Goal: Task Accomplishment & Management: Manage account settings

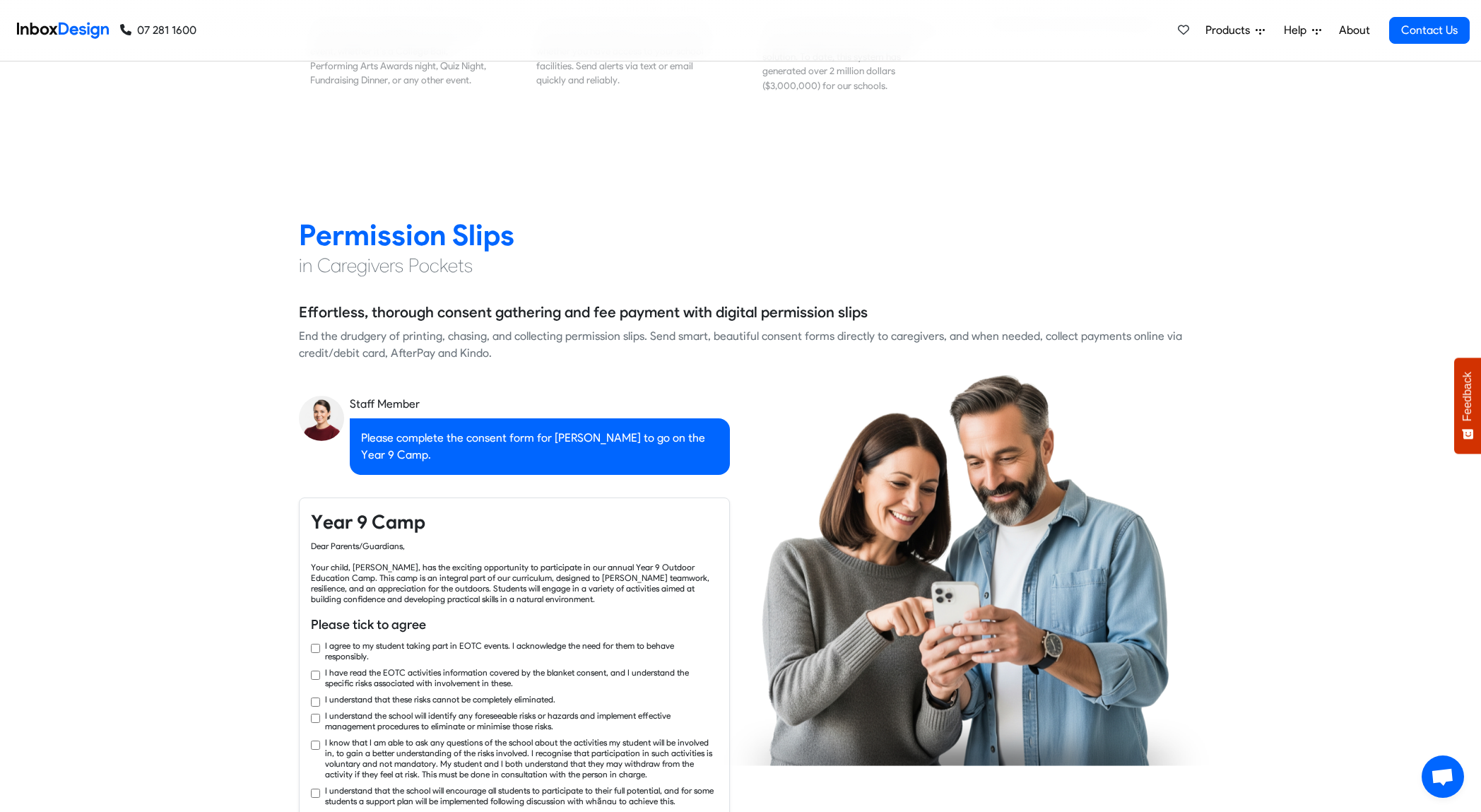
checkbox input "true"
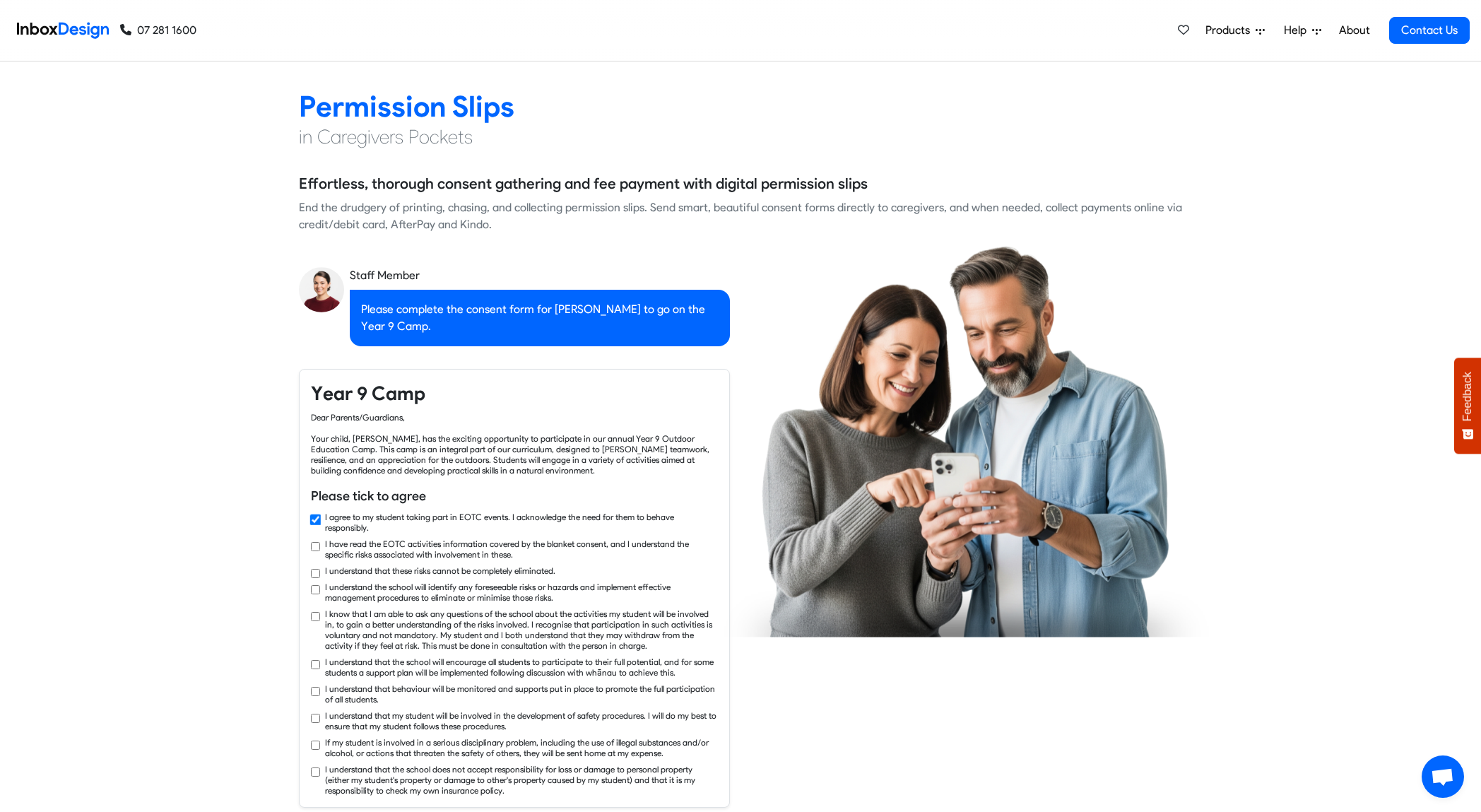
checkbox input "true"
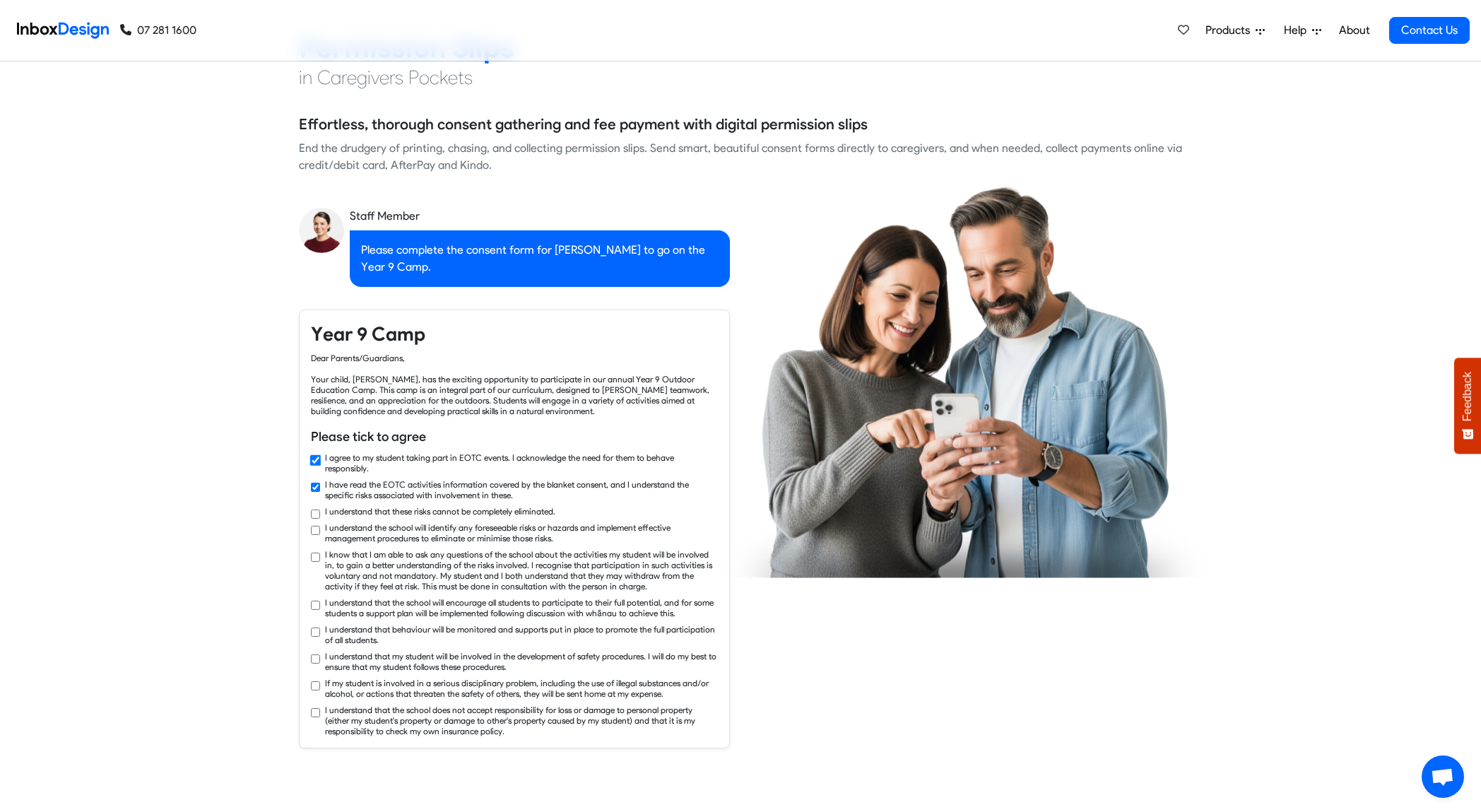
checkbox input "true"
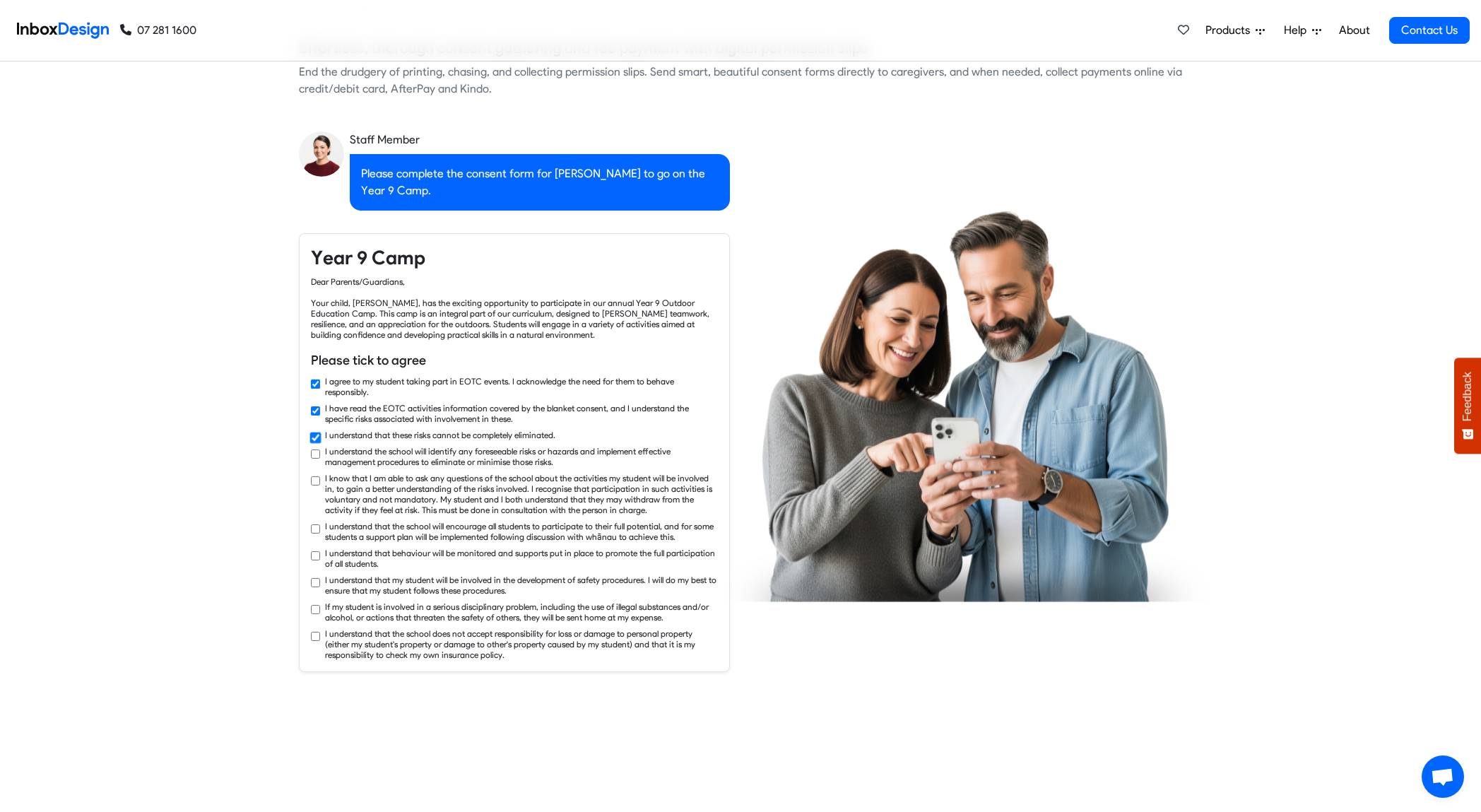
checkbox input "true"
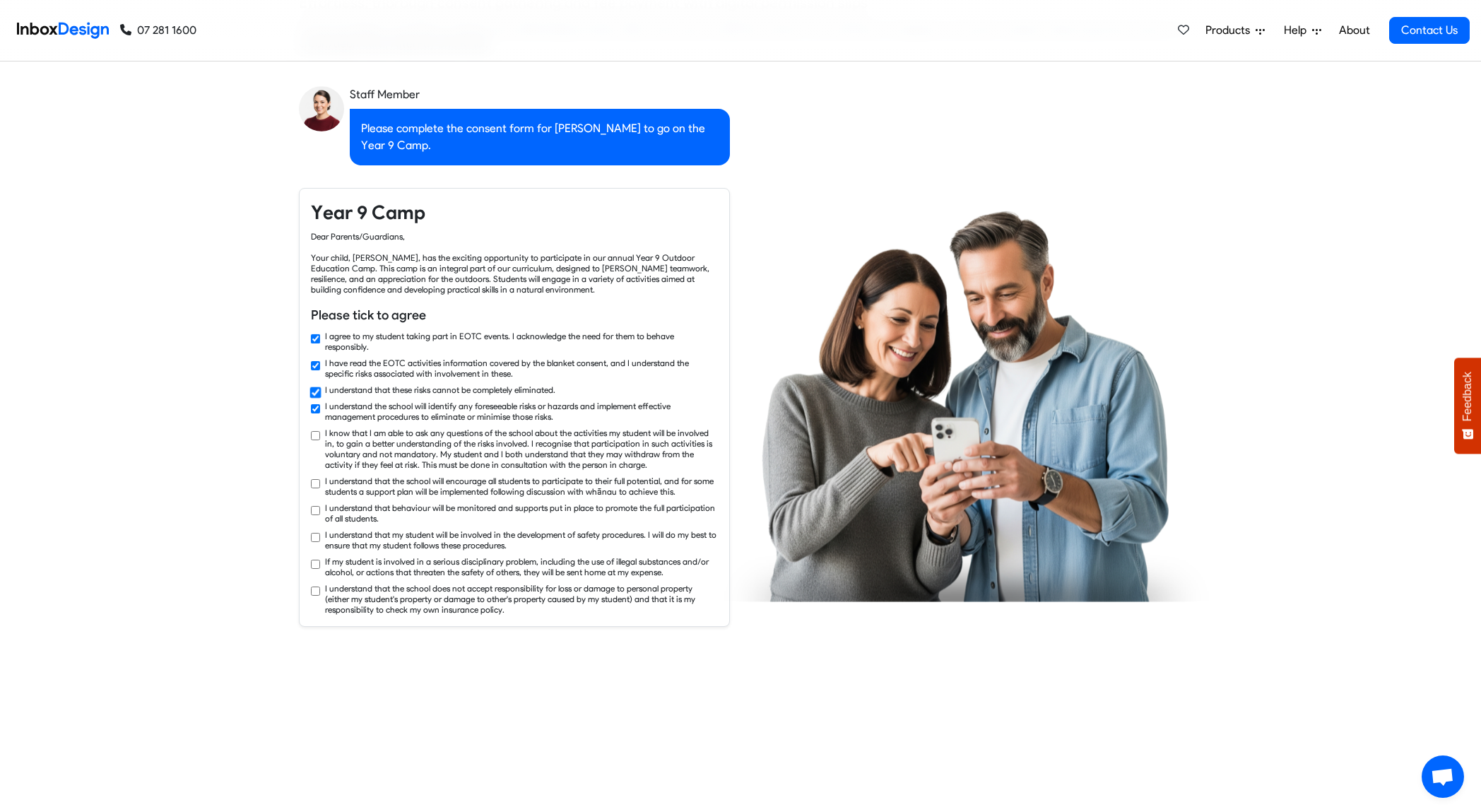
checkbox input "true"
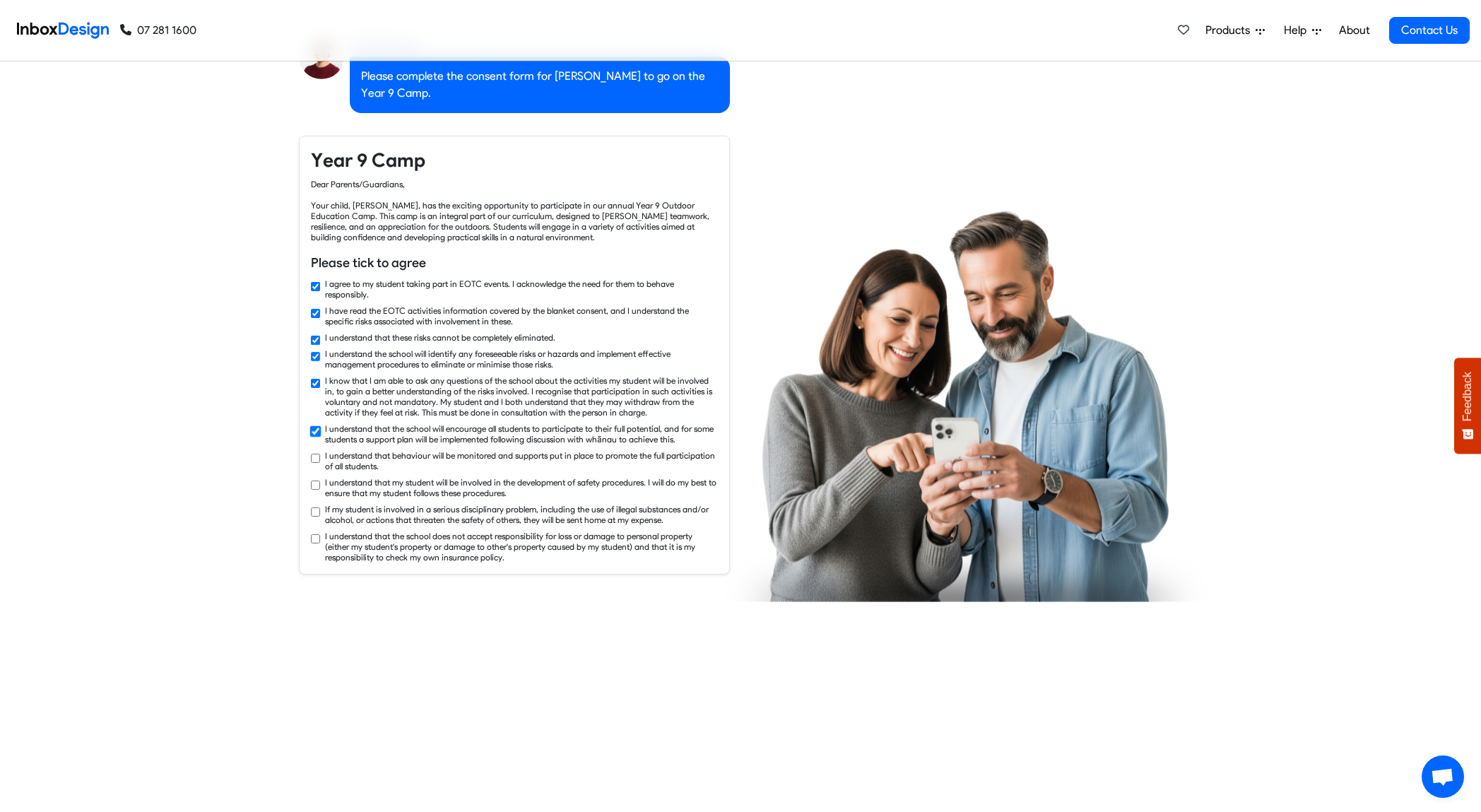
checkbox input "true"
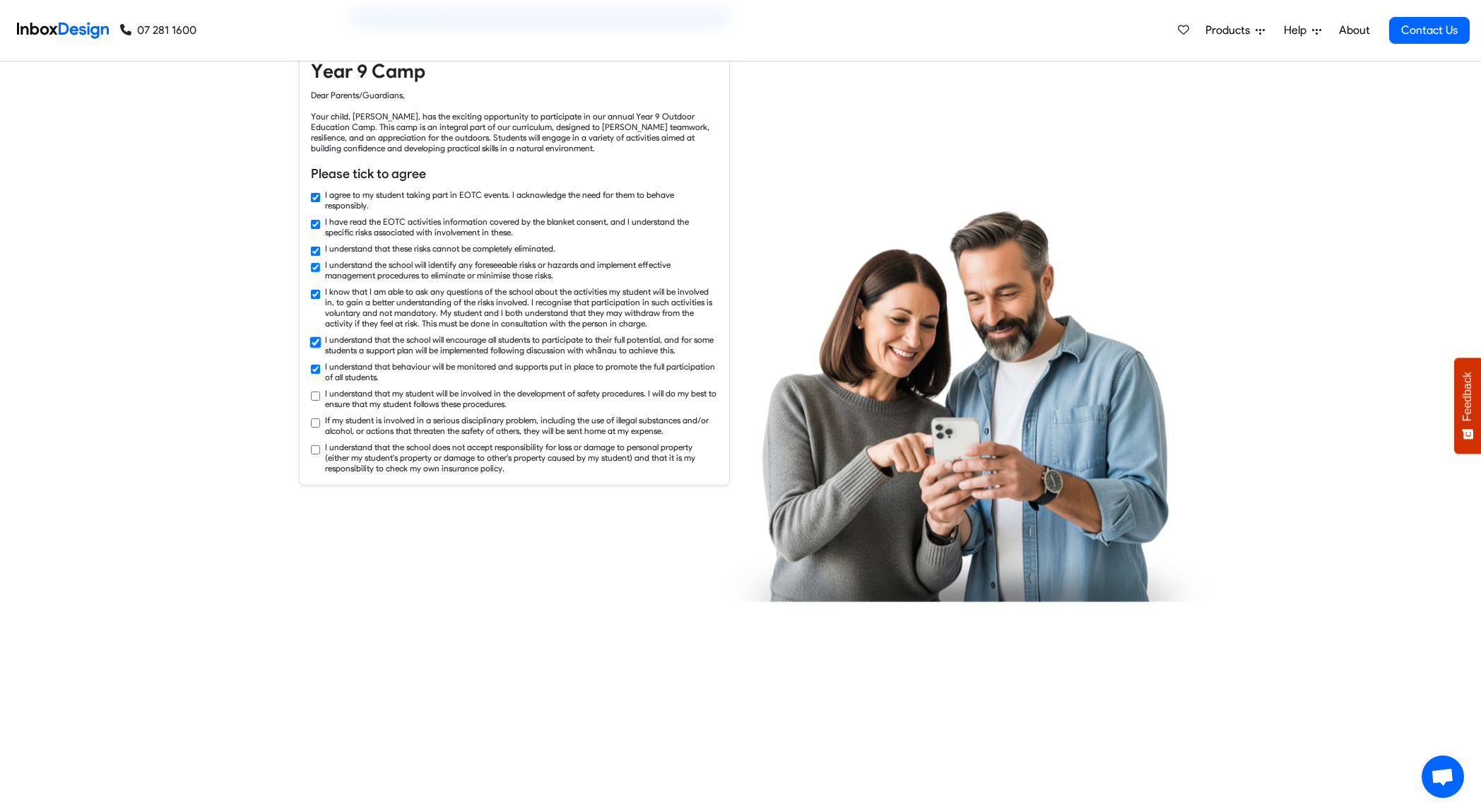
checkbox input "true"
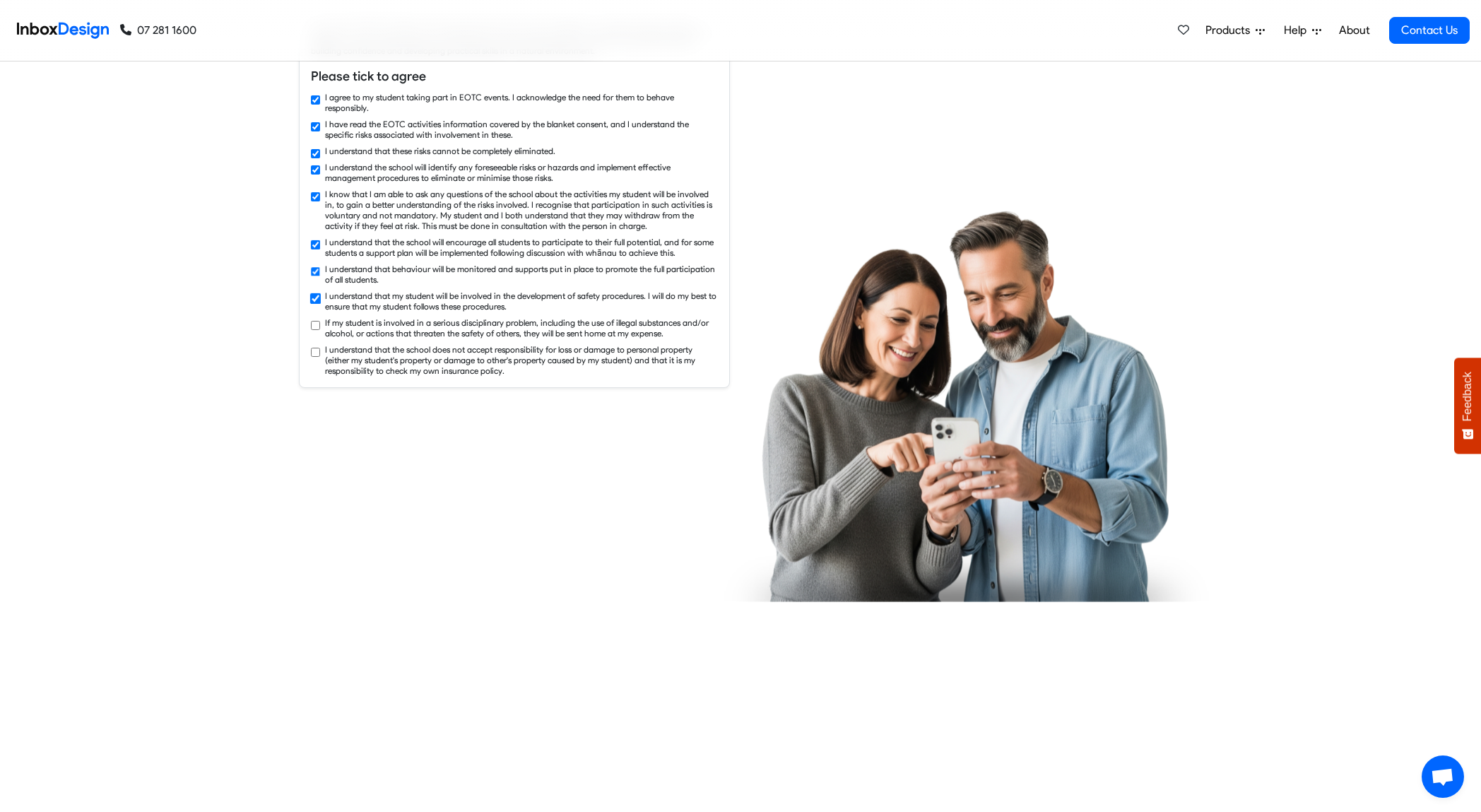
checkbox input "true"
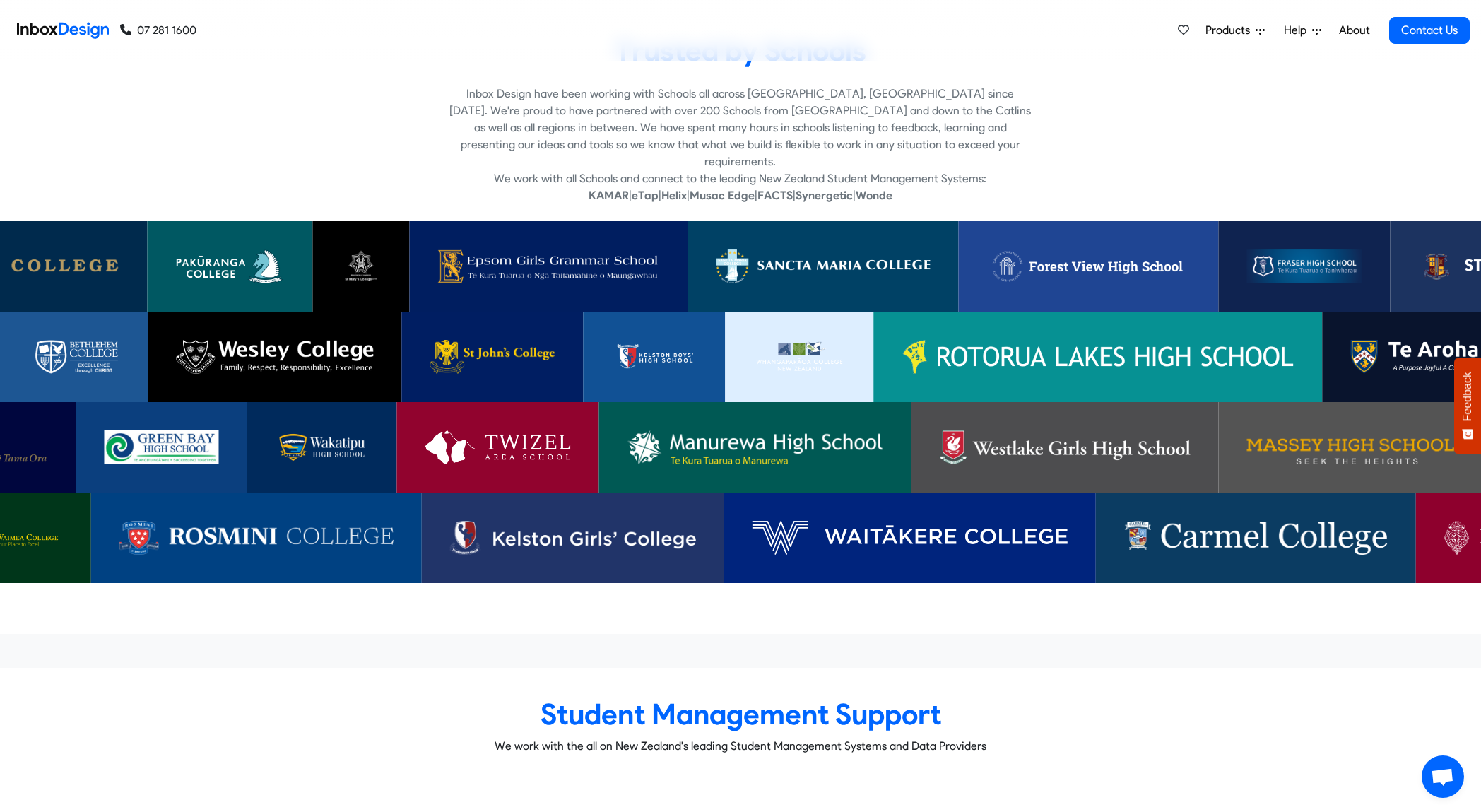
scroll to position [4477, 0]
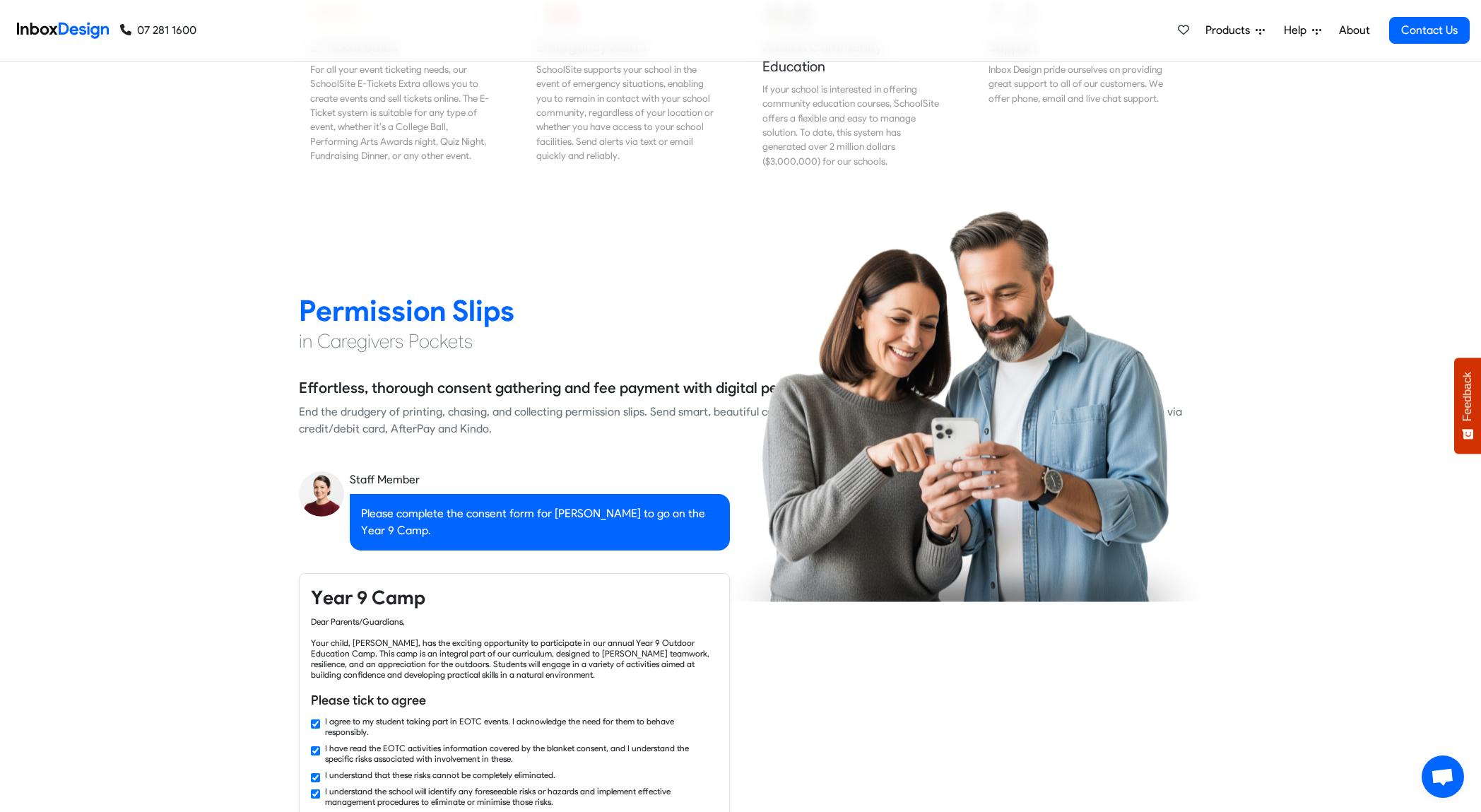
checkbox input "false"
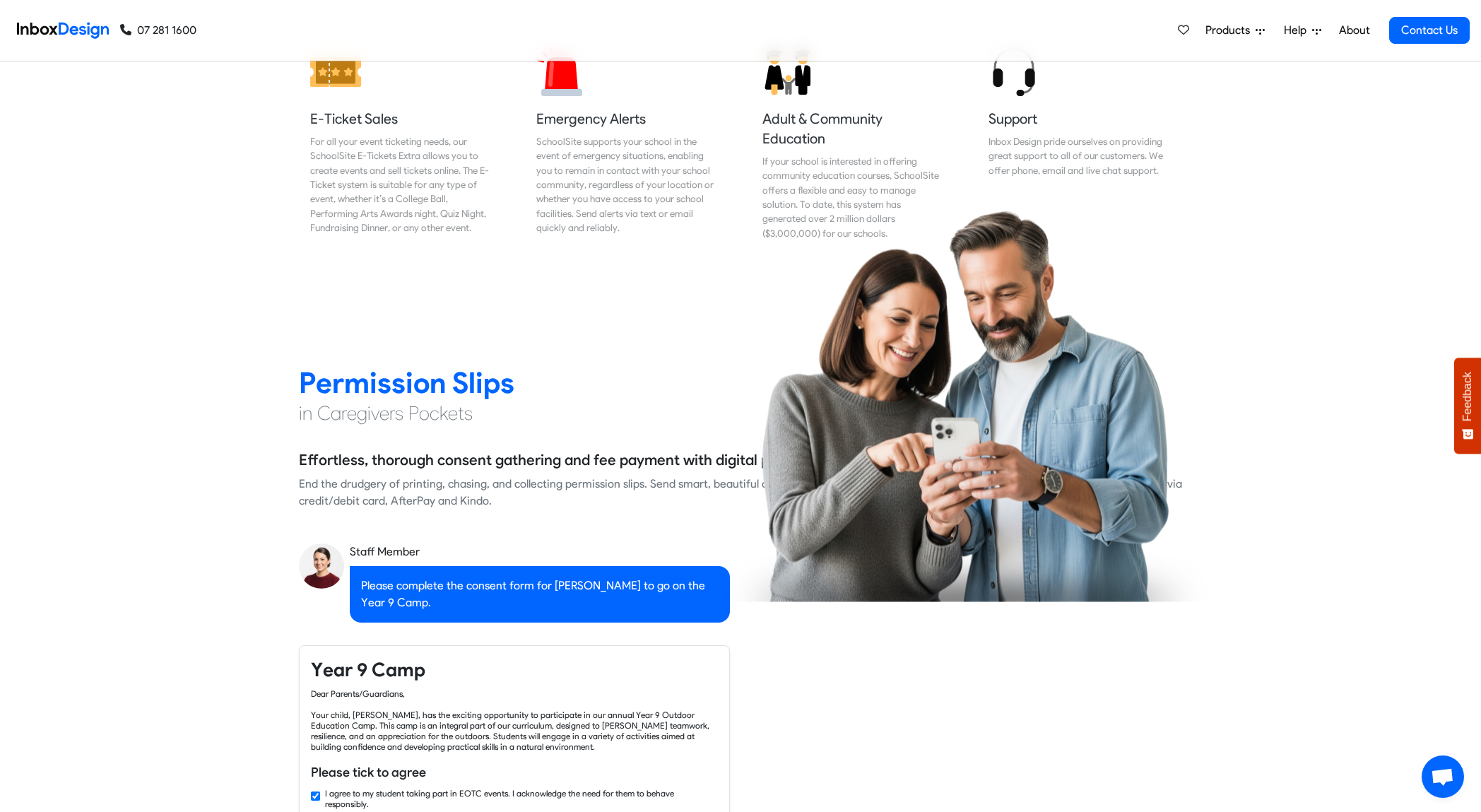
checkbox input "false"
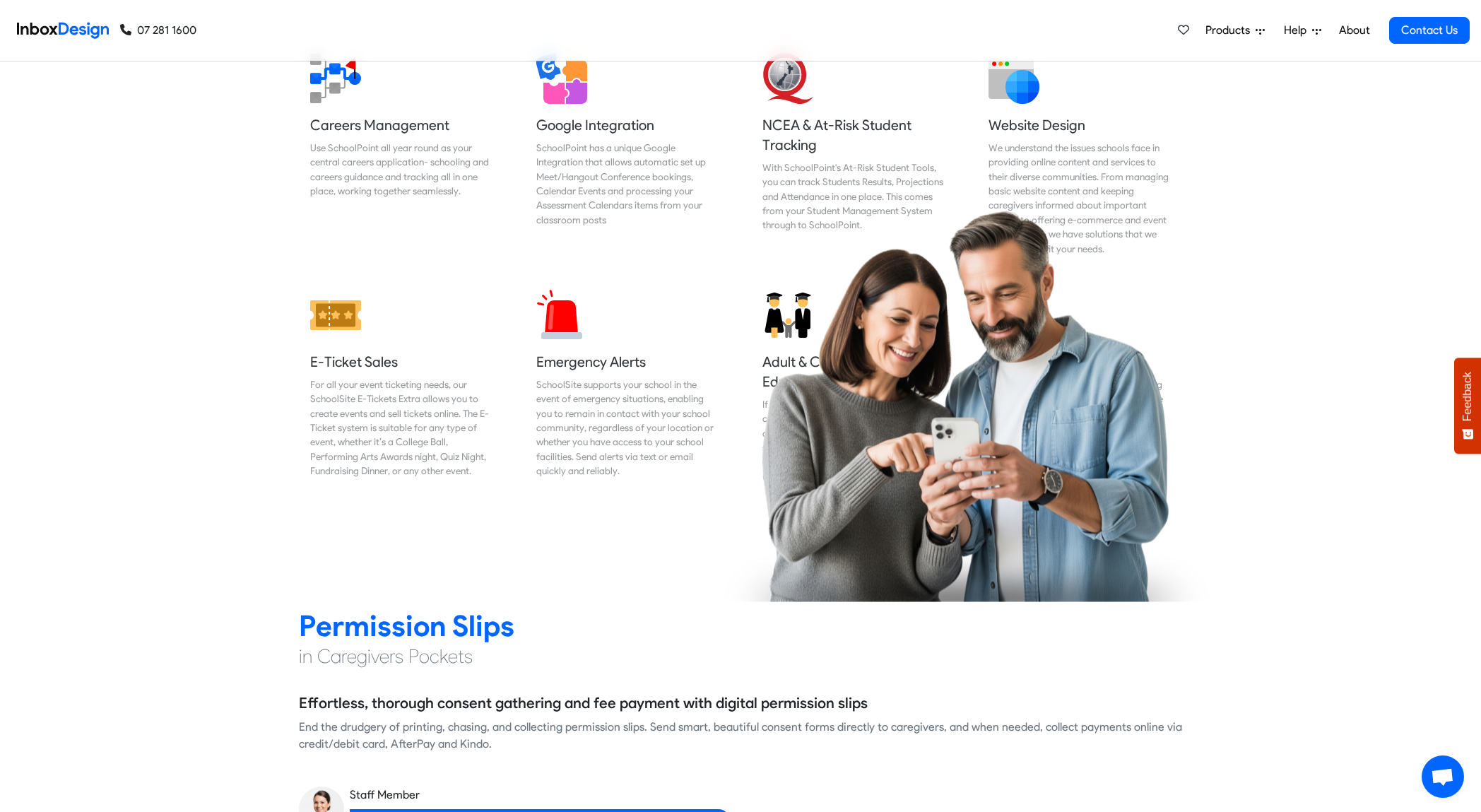
checkbox input "false"
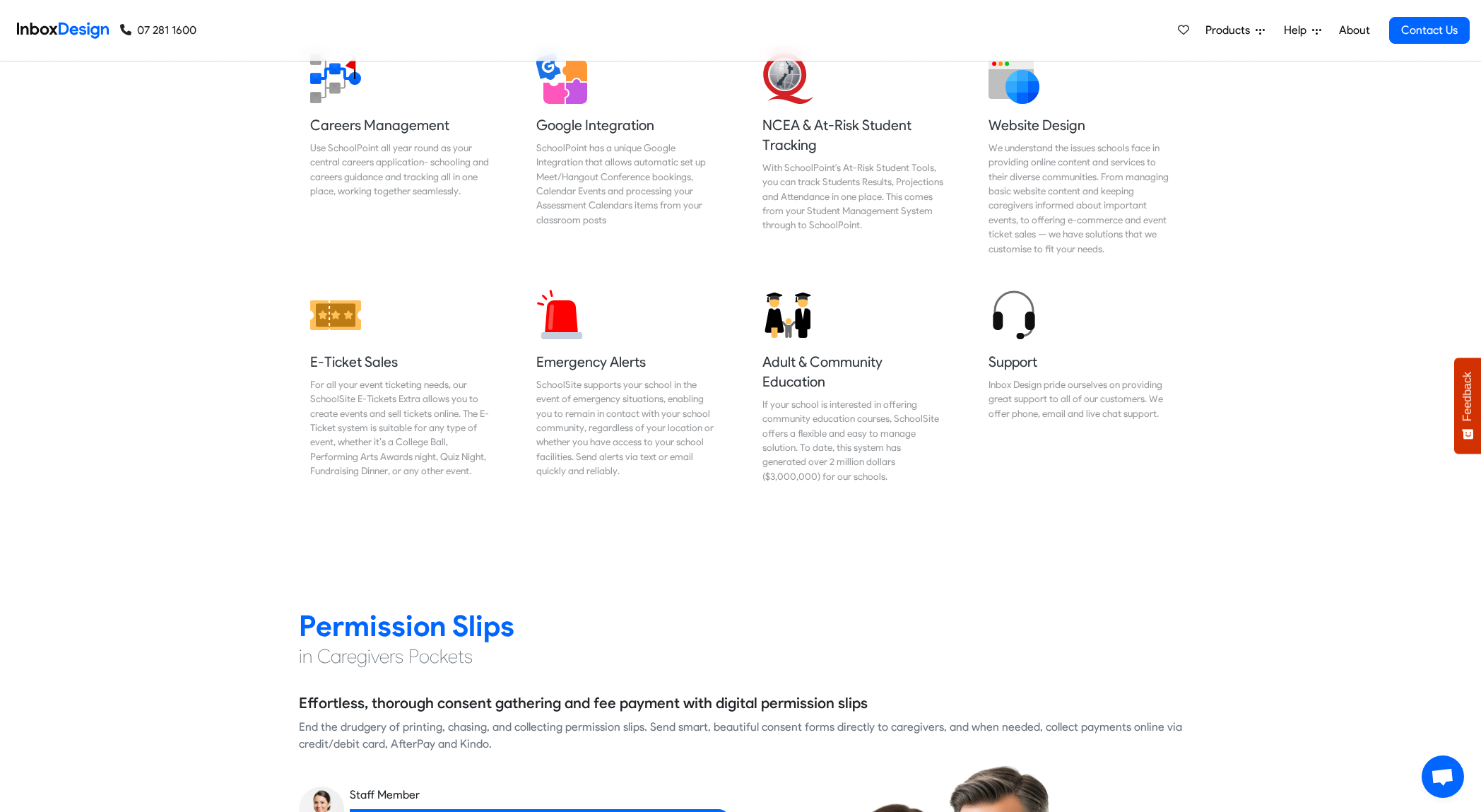
checkbox input "false"
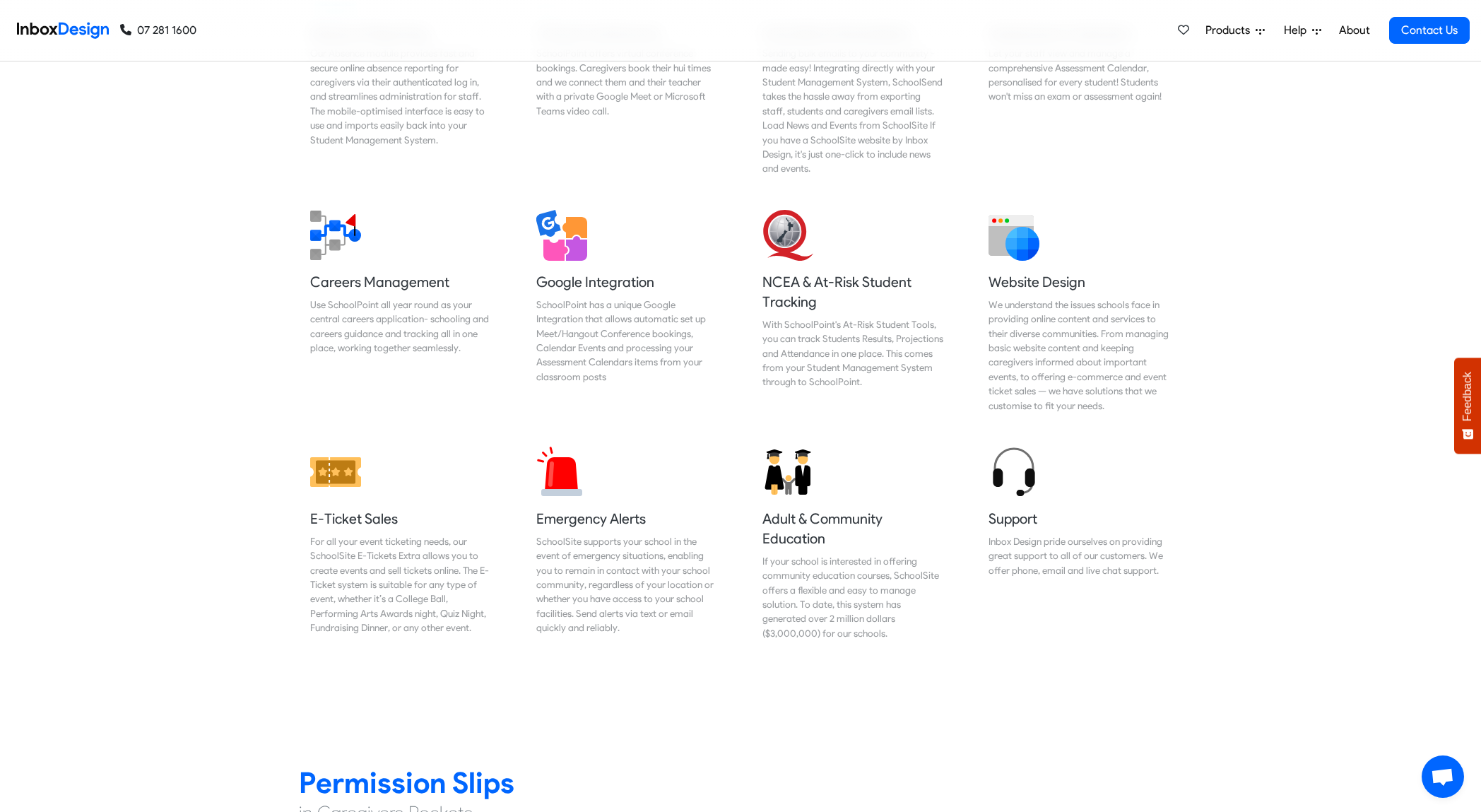
checkbox input "false"
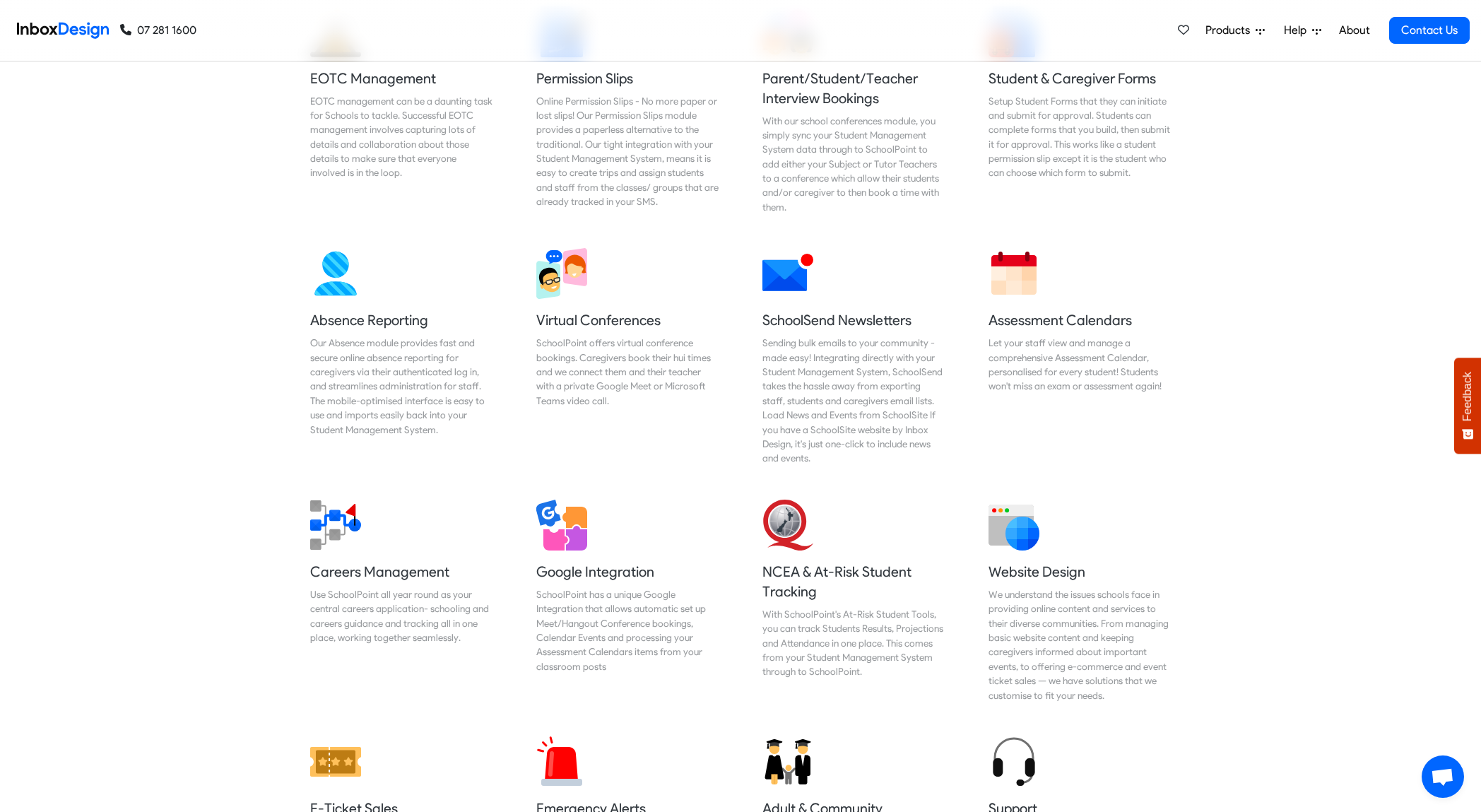
checkbox input "false"
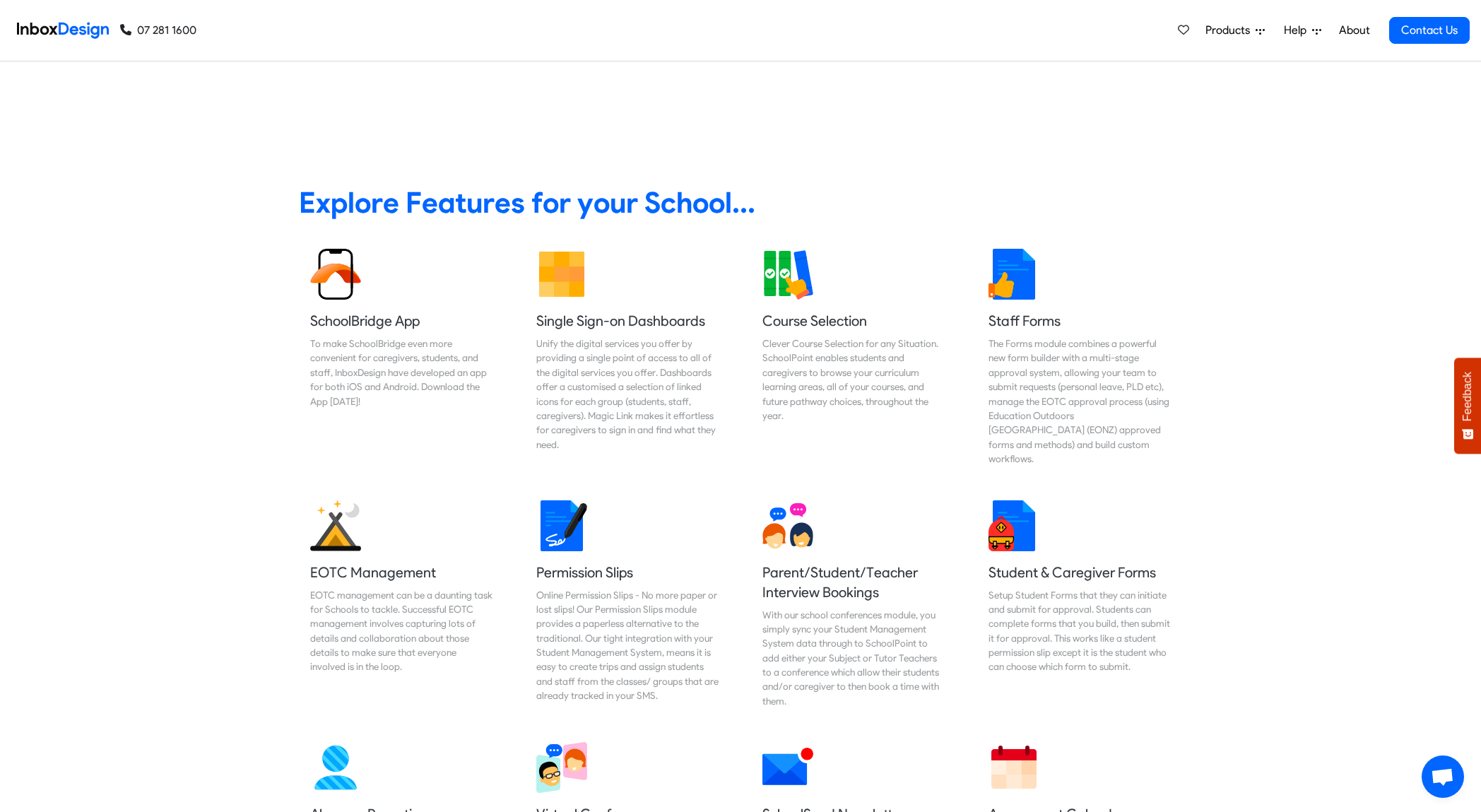
checkbox input "false"
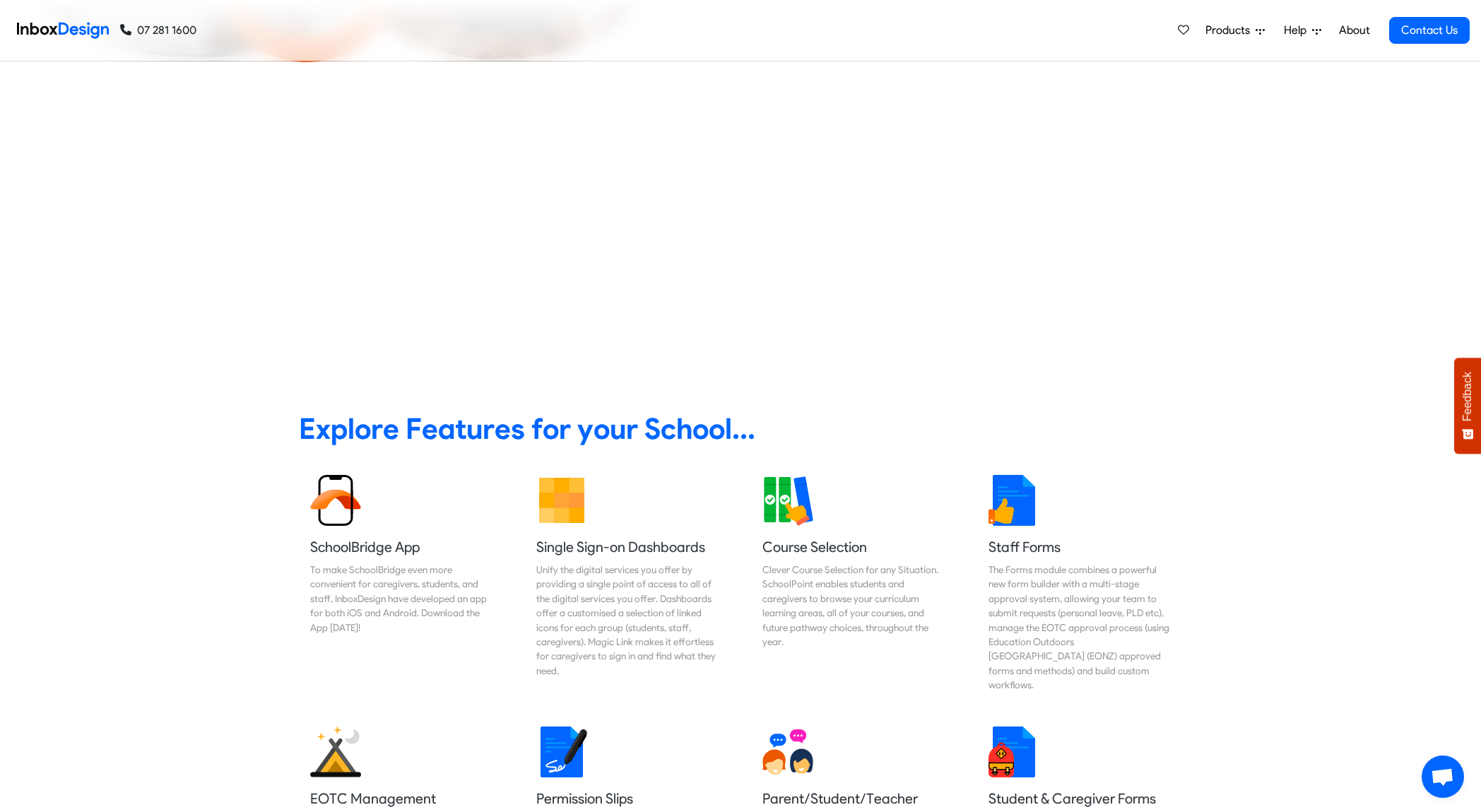
checkbox input "false"
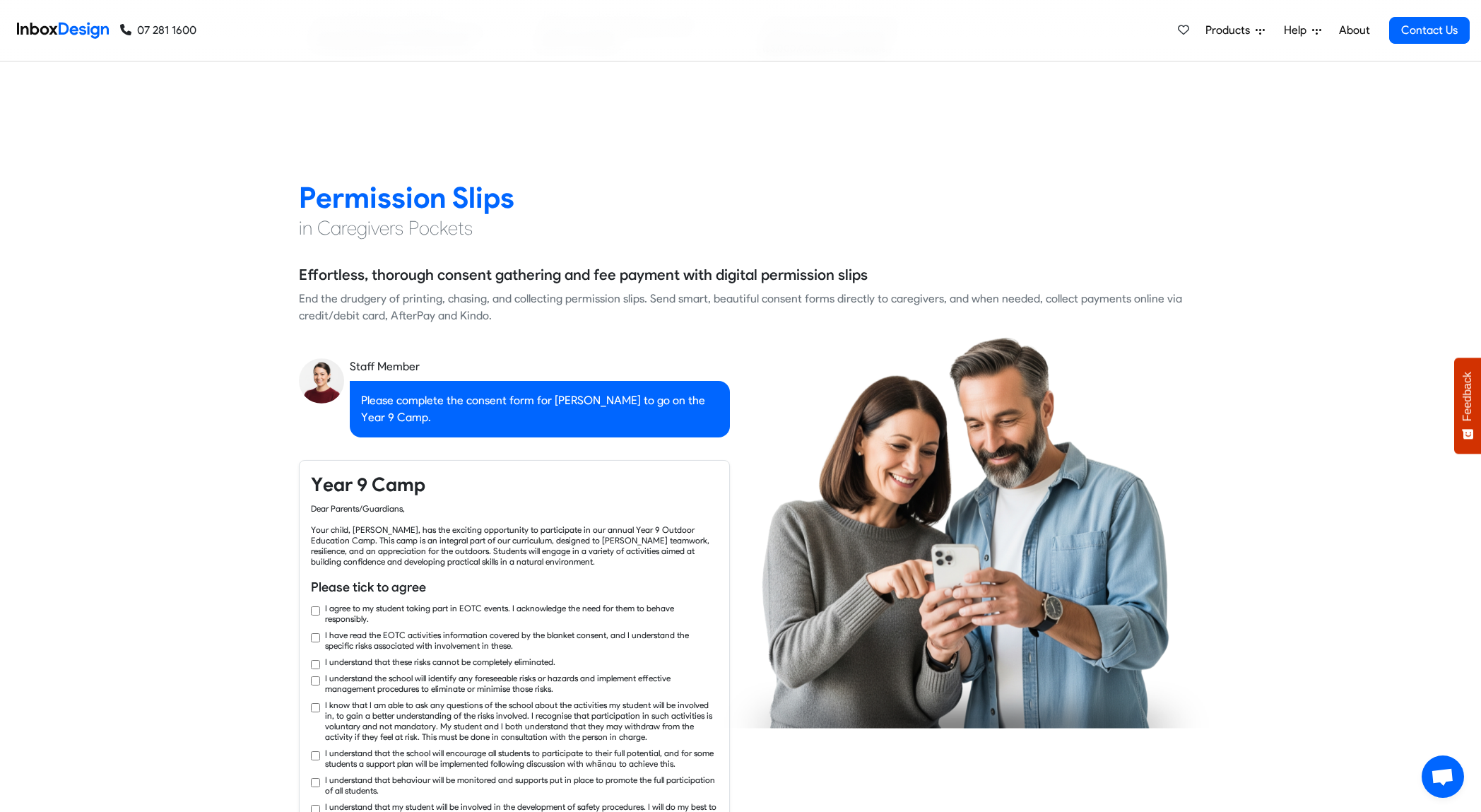
checkbox input "true"
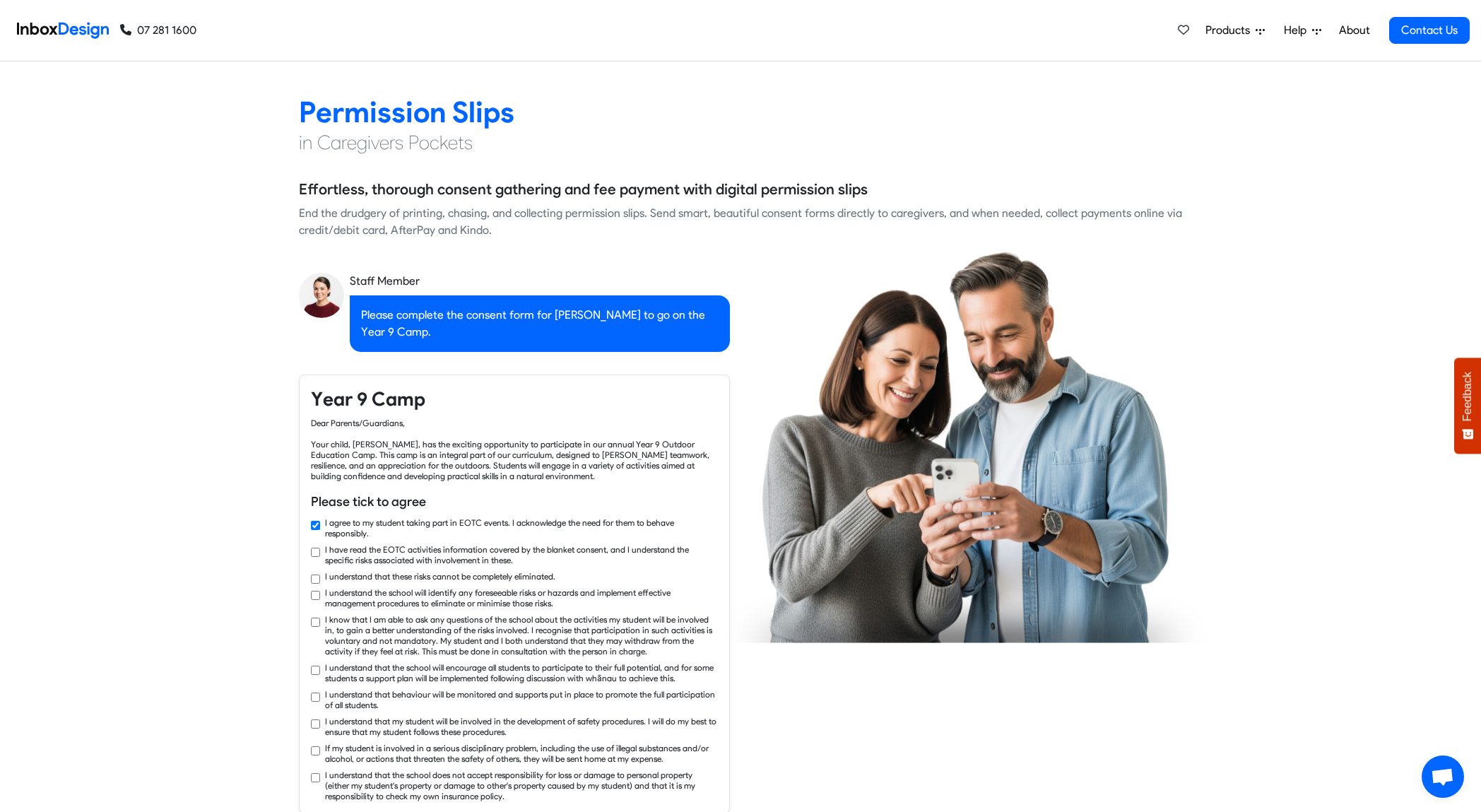
checkbox input "true"
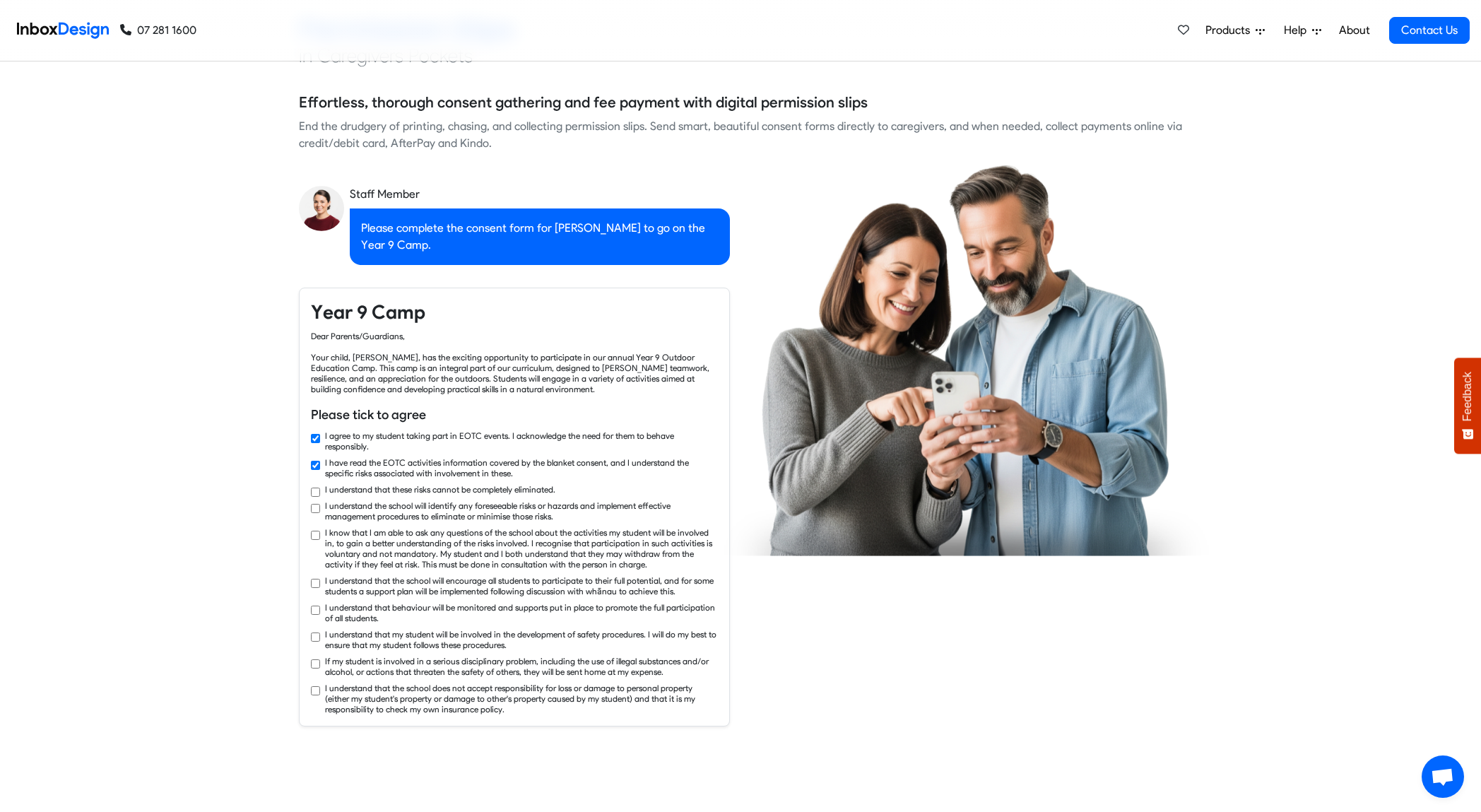
checkbox input "true"
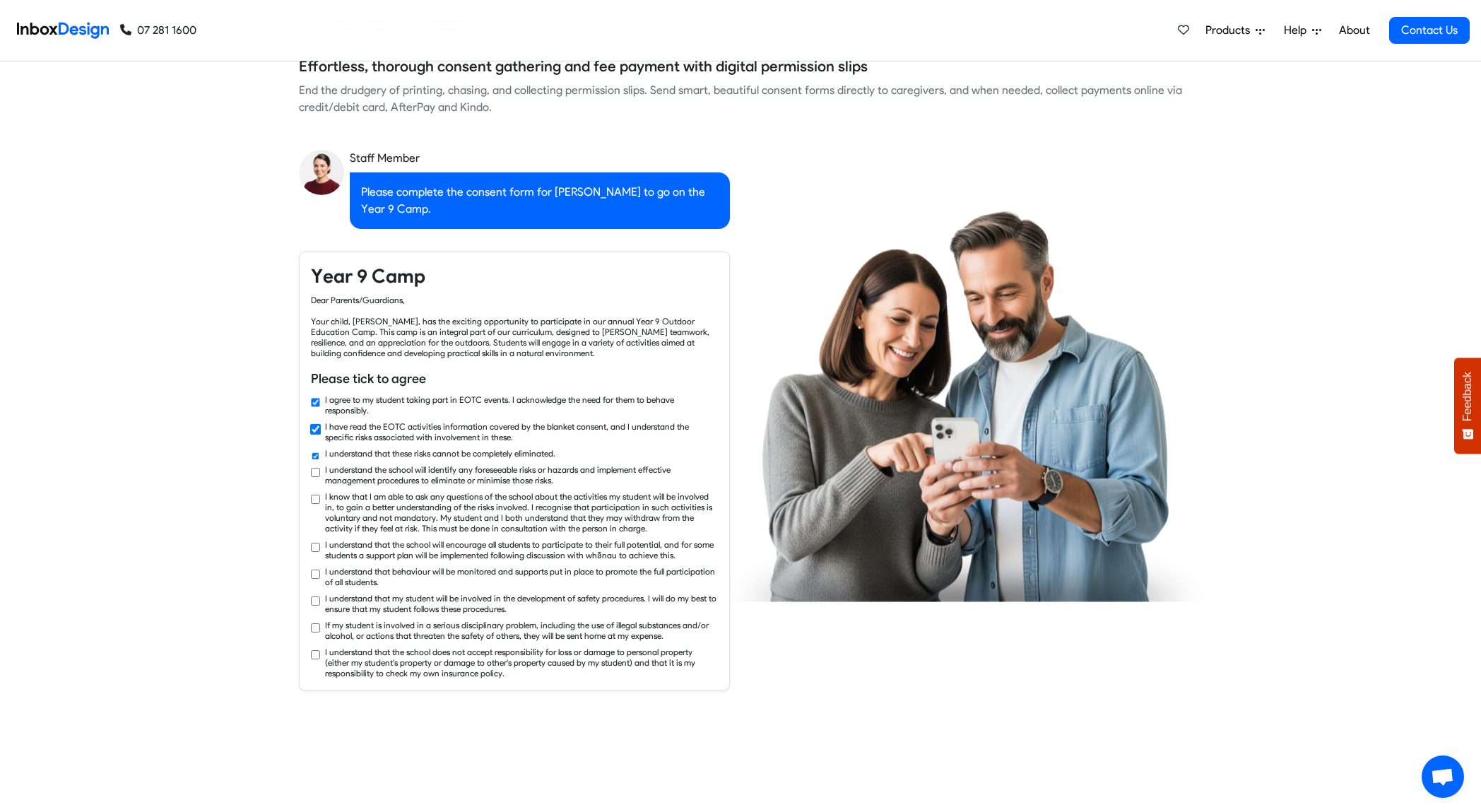
checkbox input "true"
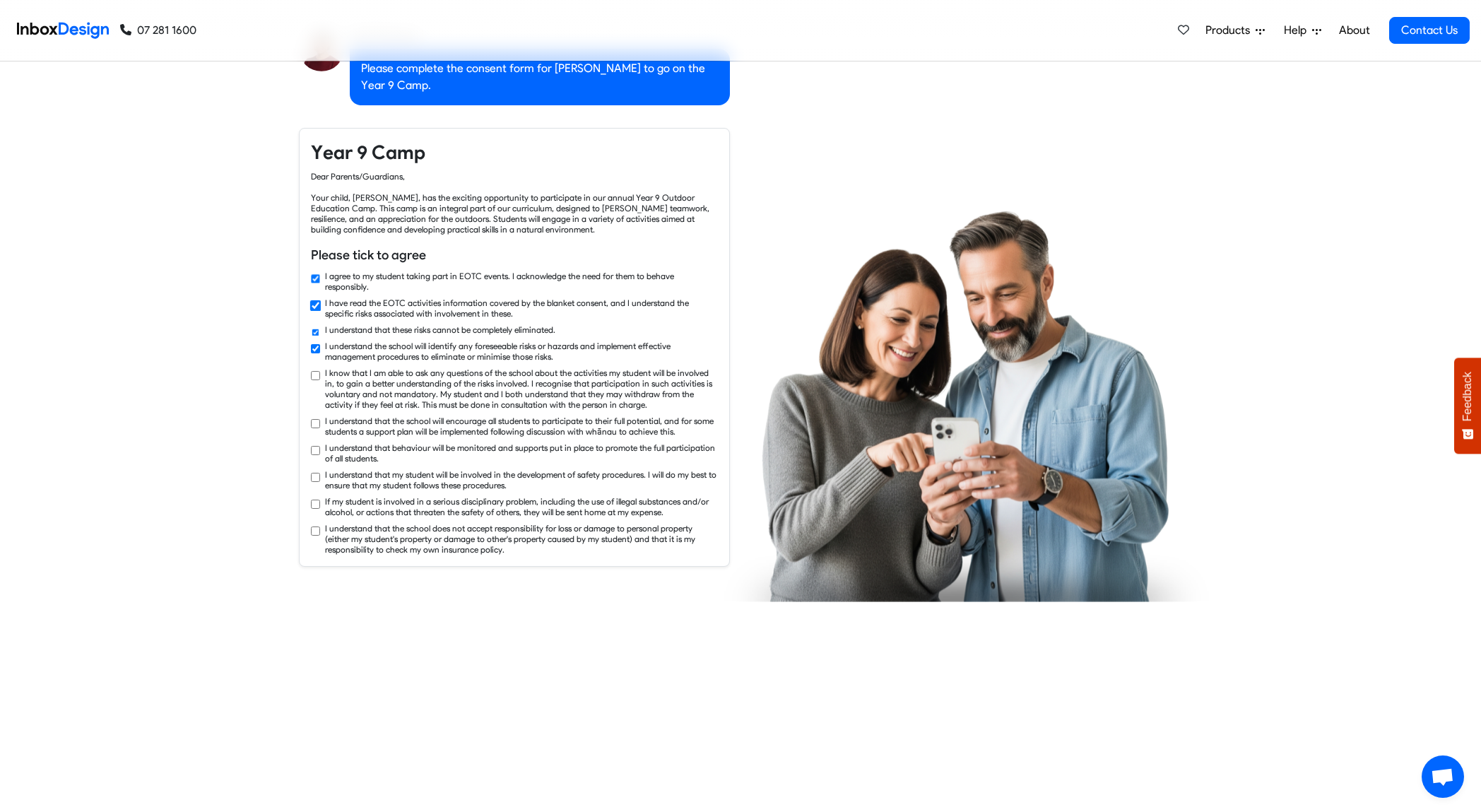
checkbox input "true"
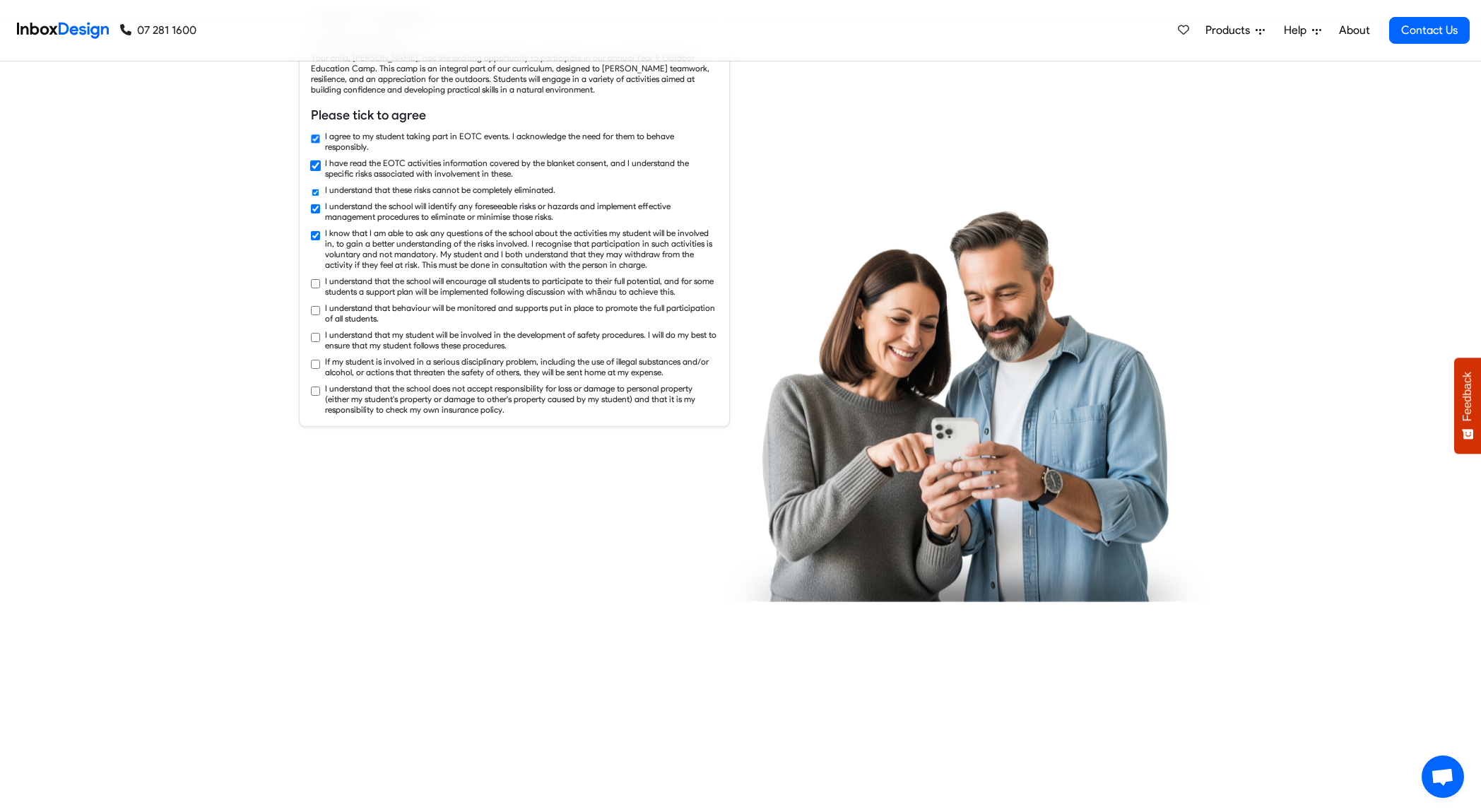
checkbox input "true"
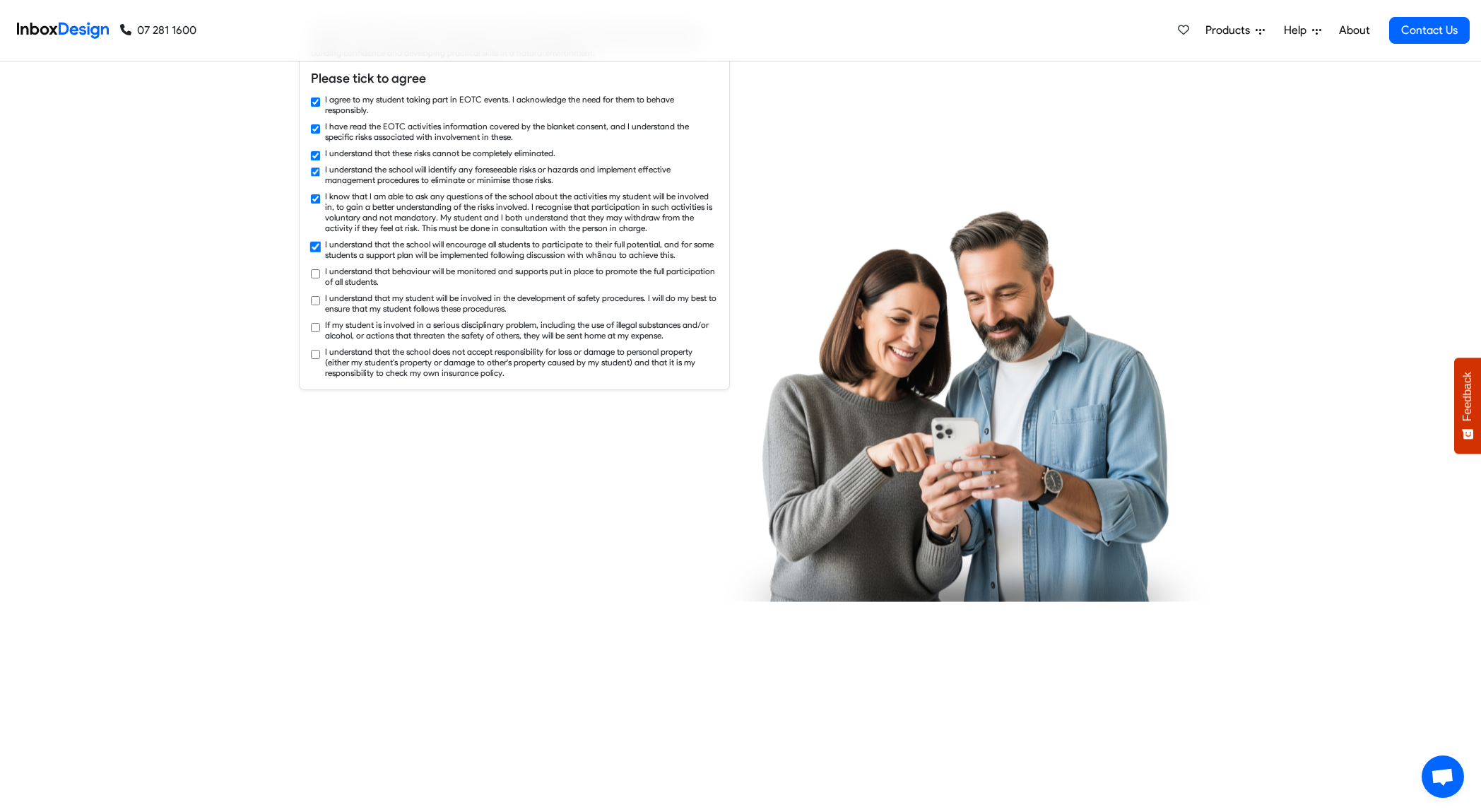
checkbox input "true"
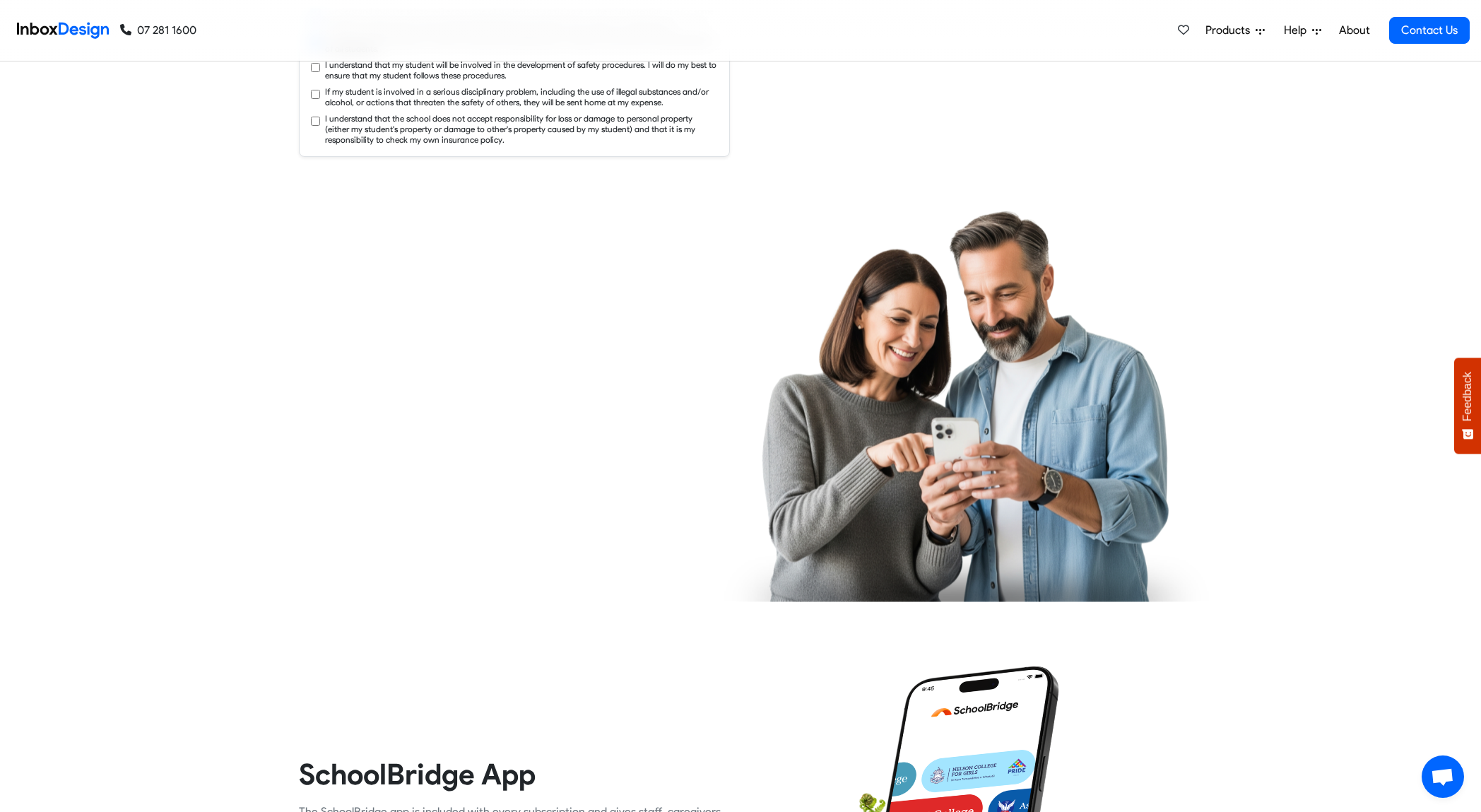
checkbox input "true"
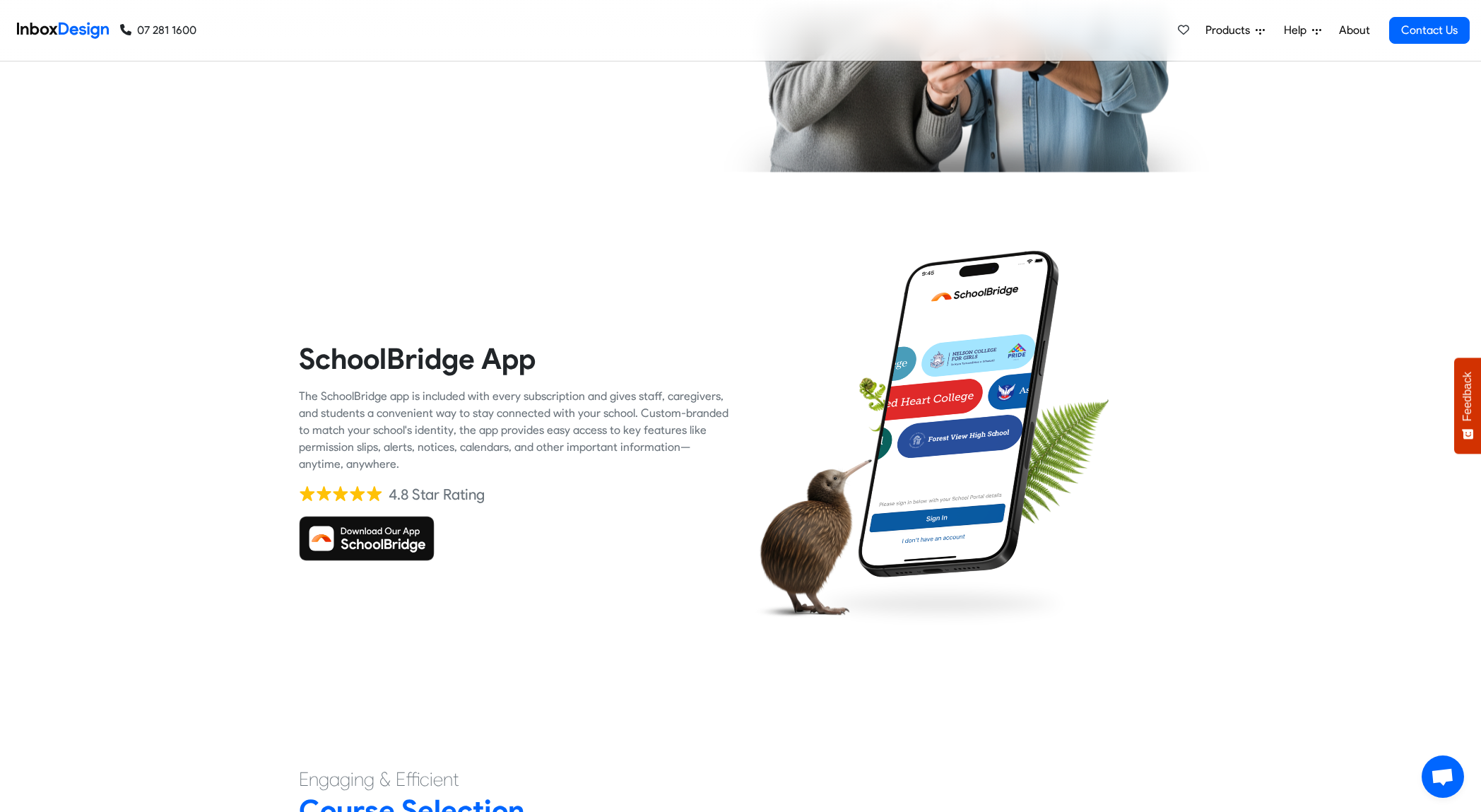
checkbox input "true"
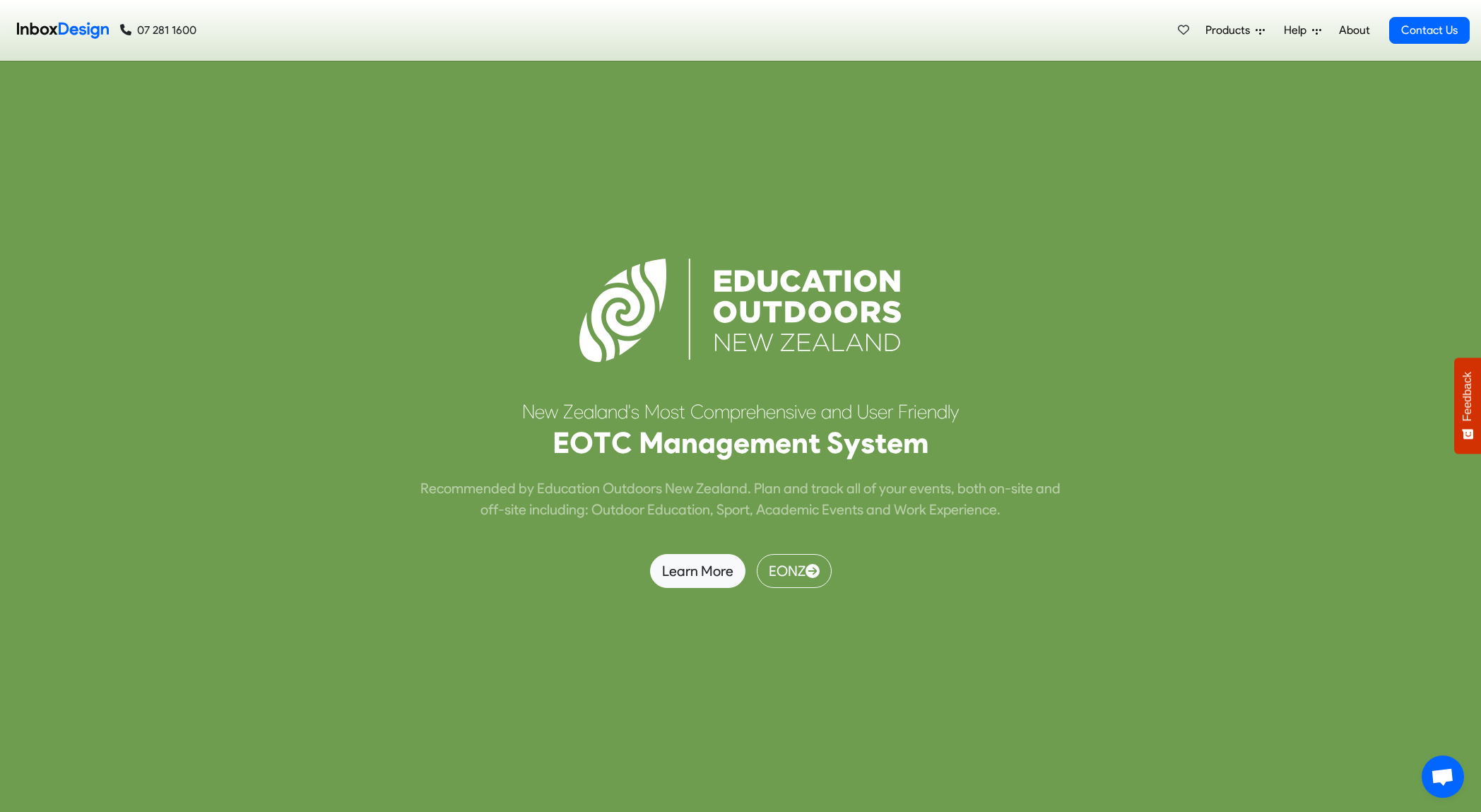
scroll to position [6209, 0]
